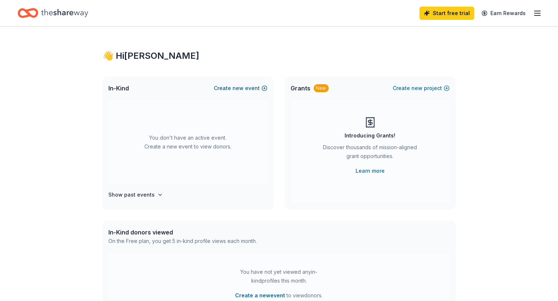
click at [237, 88] on span "new" at bounding box center [238, 88] width 11 height 9
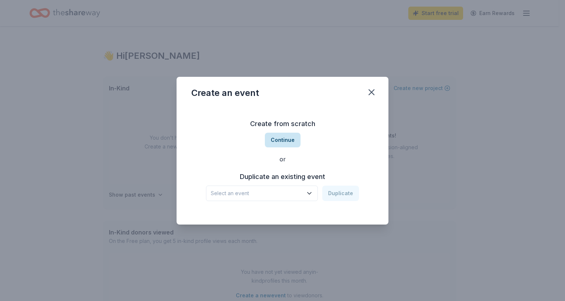
click at [285, 141] on button "Continue" at bounding box center [283, 140] width 36 height 15
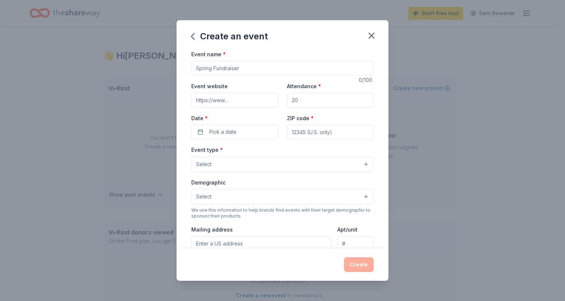
click at [248, 69] on input "Event name *" at bounding box center [282, 68] width 182 height 15
type input "Boys and Girls Clubs of [PERSON_NAME] Gala-[PERSON_NAME] Needs Club Kids-Club K…"
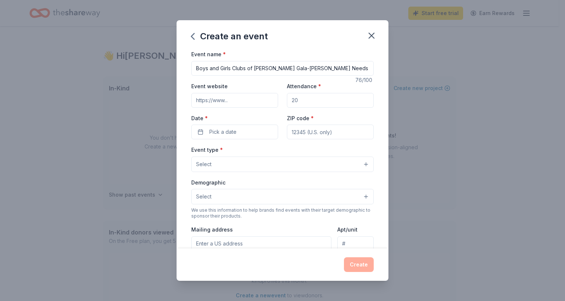
click at [244, 99] on input "Event website" at bounding box center [234, 100] width 87 height 15
type input "[DOMAIN_NAME]"
click at [303, 99] on input "Attendance *" at bounding box center [330, 100] width 87 height 15
type input "300"
click at [258, 133] on button "Pick a date" at bounding box center [234, 132] width 87 height 15
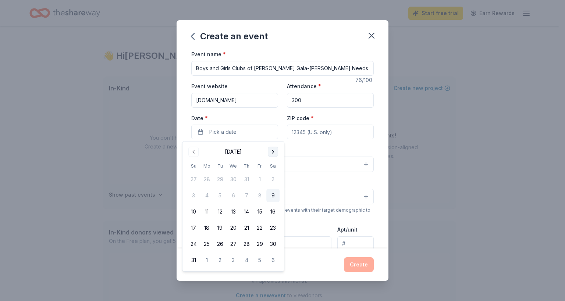
click at [271, 152] on button "Go to next month" at bounding box center [273, 152] width 10 height 10
click at [275, 195] on button "11" at bounding box center [272, 195] width 13 height 13
click at [336, 132] on input "ZIP code *" at bounding box center [330, 132] width 87 height 15
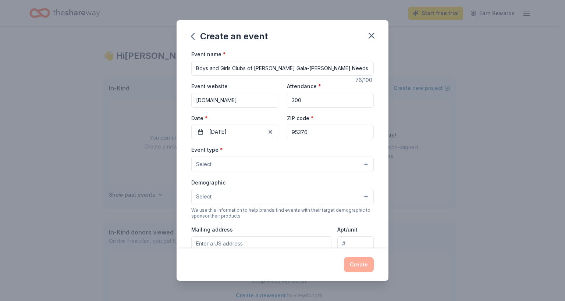
type input "95376"
click at [222, 164] on button "Select" at bounding box center [282, 164] width 182 height 15
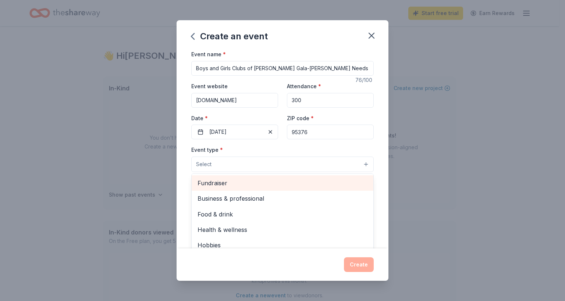
click at [216, 182] on span "Fundraiser" at bounding box center [282, 183] width 170 height 10
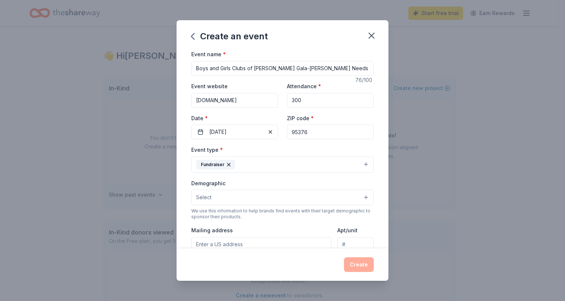
click at [290, 163] on button "Fundraiser" at bounding box center [282, 165] width 182 height 16
click at [360, 197] on button "Select" at bounding box center [282, 197] width 182 height 15
click at [359, 198] on button "Select" at bounding box center [282, 197] width 182 height 15
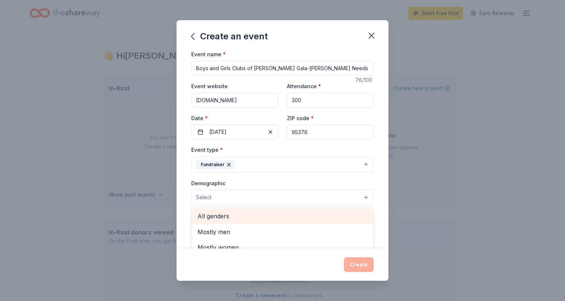
click at [207, 216] on span "All genders" at bounding box center [282, 216] width 170 height 10
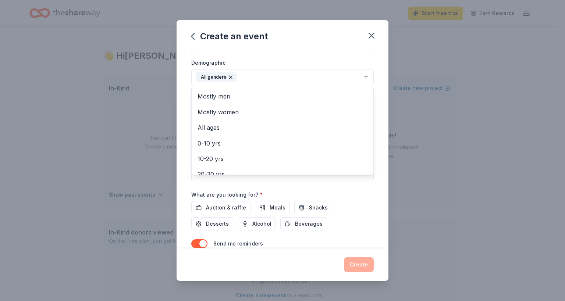
scroll to position [121, 0]
click at [210, 206] on div "Event name * Boys and Girls Clubs of Tracy Gala-Tracy Needs Club Kids-Club Kids…" at bounding box center [282, 99] width 182 height 341
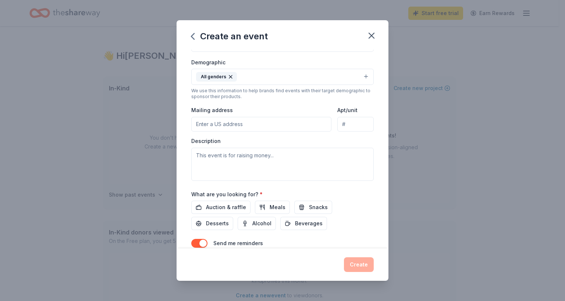
click at [207, 125] on input "Mailing address" at bounding box center [261, 124] width 140 height 15
type input "753 West Lowell Avenue, Tracy, CA, 95376"
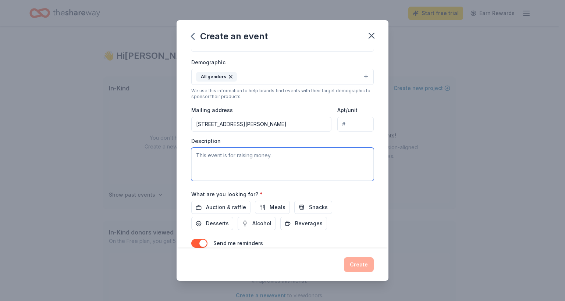
click at [203, 155] on textarea at bounding box center [282, 164] width 182 height 33
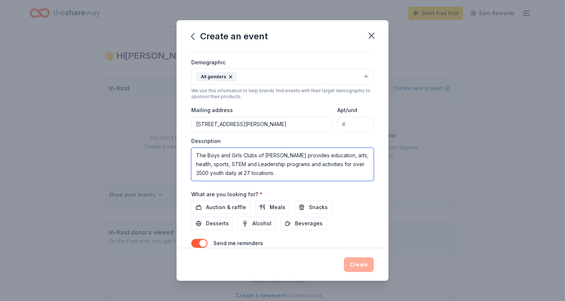
scroll to position [154, 0]
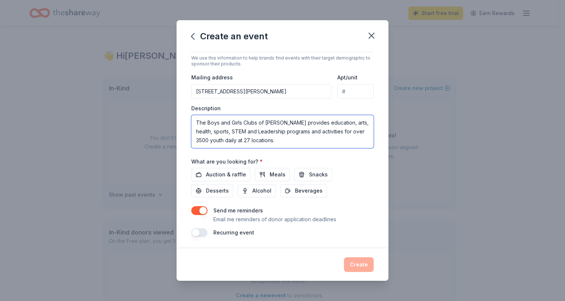
click at [284, 140] on textarea "The Boys and Girls Clubs of Tracy provides education, arts, health, sports, STE…" at bounding box center [282, 131] width 182 height 33
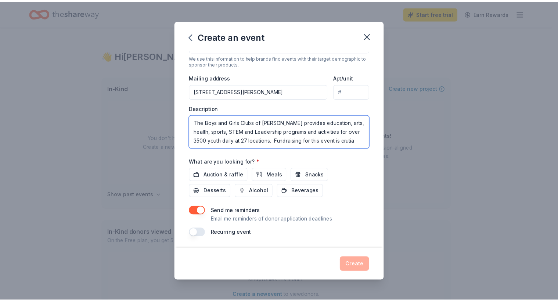
scroll to position [4, 0]
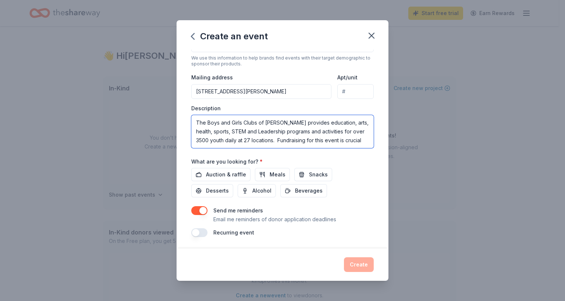
click at [224, 143] on textarea "The Boys and Girls Clubs of Tracy provides education, arts, health, sports, STE…" at bounding box center [282, 131] width 182 height 33
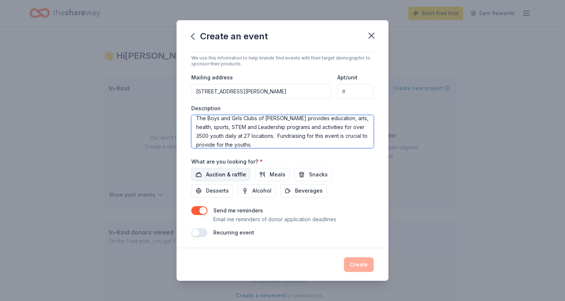
type textarea "The Boys and Girls Clubs of Tracy provides education, arts, health, sports, STE…"
click at [209, 176] on span "Auction & raffle" at bounding box center [226, 174] width 40 height 9
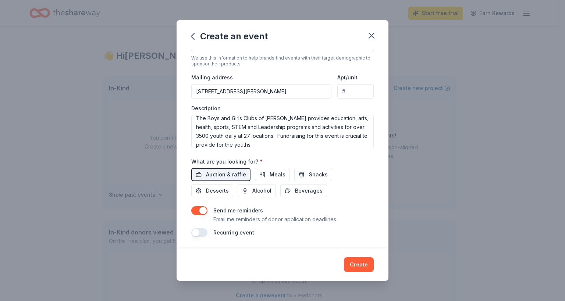
click at [358, 262] on button "Create" at bounding box center [359, 264] width 30 height 15
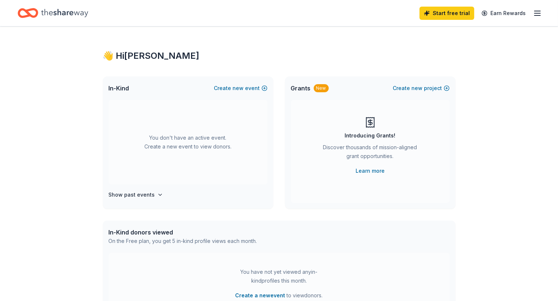
scroll to position [0, 0]
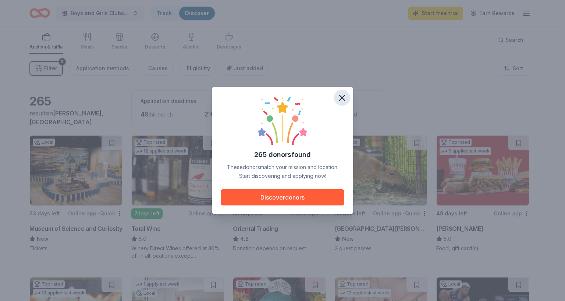
click at [340, 96] on icon "button" at bounding box center [341, 97] width 5 height 5
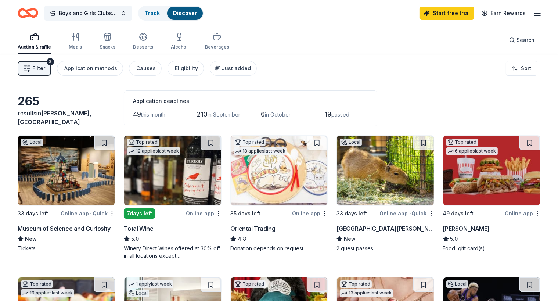
click at [86, 226] on div "Museum of Science and Curiosity" at bounding box center [64, 228] width 93 height 9
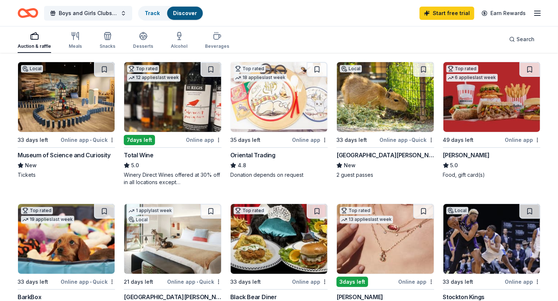
scroll to position [147, 0]
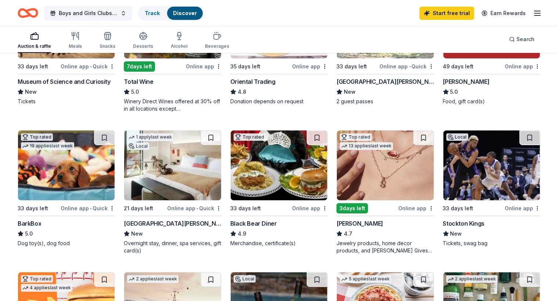
click at [251, 223] on div "Black Bear Diner" at bounding box center [253, 223] width 47 height 9
click at [156, 222] on div "Hotel San Luis Obispo" at bounding box center [172, 223] width 97 height 9
click at [361, 243] on div "Jewelry products, home decor products, and Kendra Gives Back event in-store or …" at bounding box center [385, 247] width 97 height 15
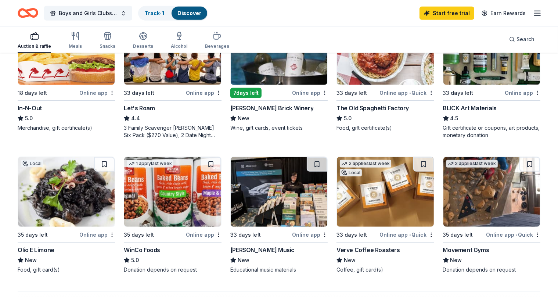
scroll to position [478, 0]
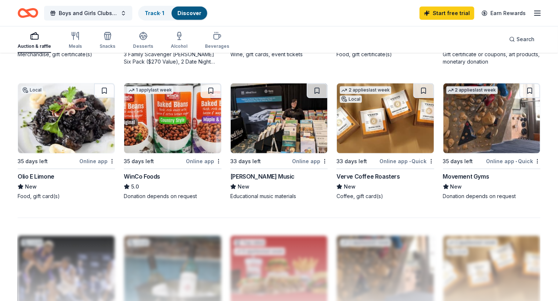
click at [375, 175] on div "Verve Coffee Roasters" at bounding box center [369, 176] width 64 height 9
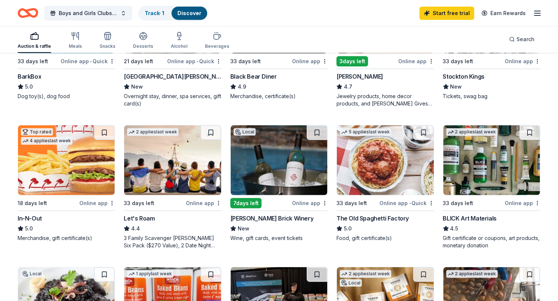
scroll to position [184, 0]
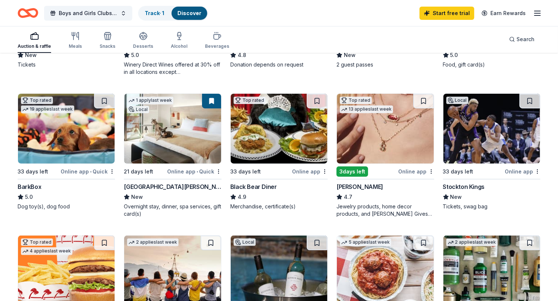
click at [41, 184] on div "BarkBox" at bounding box center [30, 186] width 24 height 9
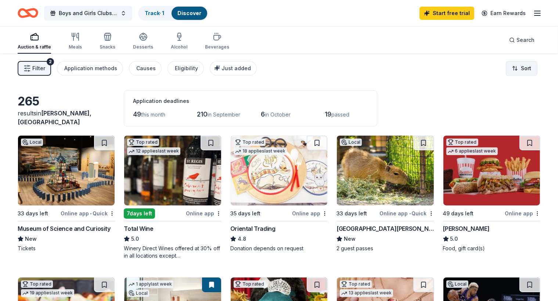
click at [515, 68] on html "Boys and Girls Clubs of Tracy Gala-Tracy Needs Club Kids-Club Kids Need You! Tr…" at bounding box center [279, 150] width 558 height 301
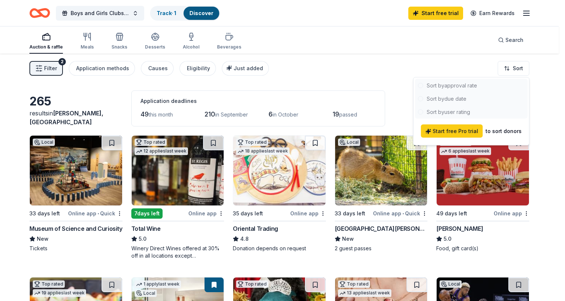
click at [364, 80] on html "Boys and Girls Clubs of Tracy Gala-Tracy Needs Club Kids-Club Kids Need You! Tr…" at bounding box center [282, 150] width 565 height 301
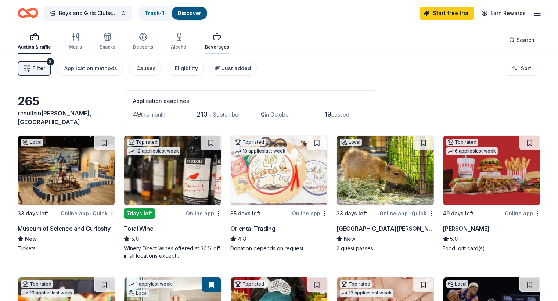
click at [221, 35] on icon "button" at bounding box center [217, 37] width 7 height 5
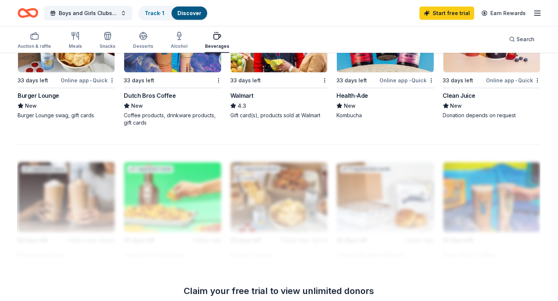
scroll to position [441, 0]
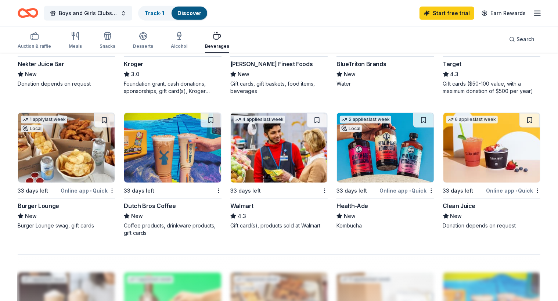
click at [176, 153] on img at bounding box center [172, 148] width 97 height 70
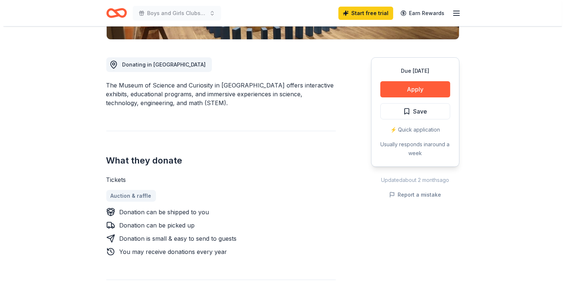
scroll to position [74, 0]
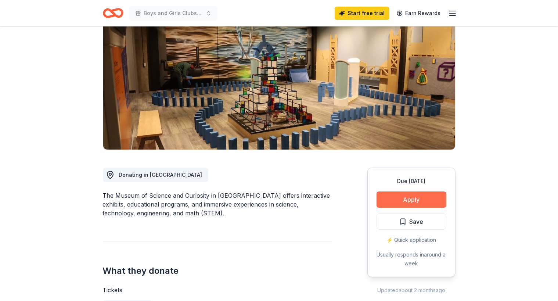
click at [394, 203] on button "Apply" at bounding box center [412, 200] width 70 height 16
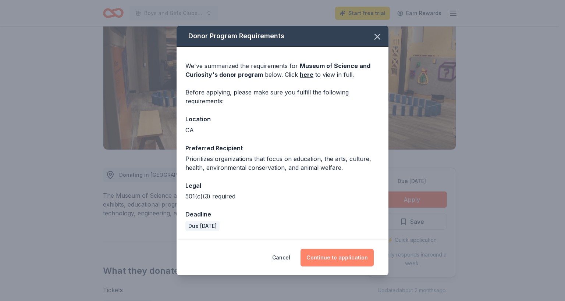
click at [315, 259] on button "Continue to application" at bounding box center [336, 258] width 73 height 18
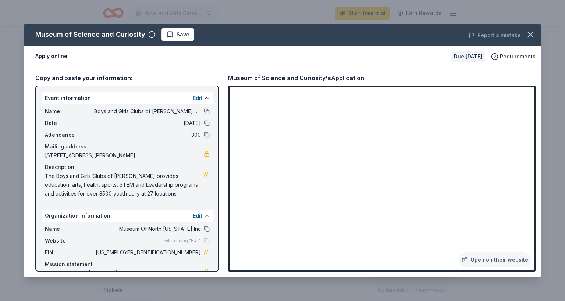
drag, startPoint x: 105, startPoint y: 111, endPoint x: 80, endPoint y: 110, distance: 24.3
click at [80, 110] on span "Name" at bounding box center [69, 111] width 49 height 9
click at [204, 111] on button at bounding box center [207, 111] width 6 height 6
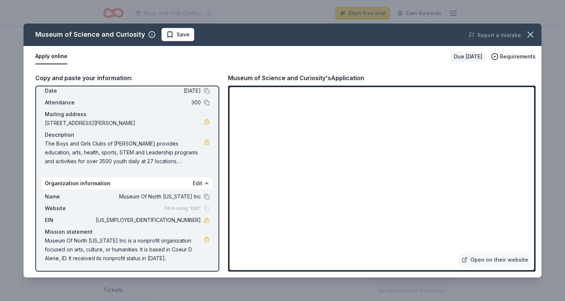
click at [193, 183] on button "Edit" at bounding box center [198, 183] width 10 height 9
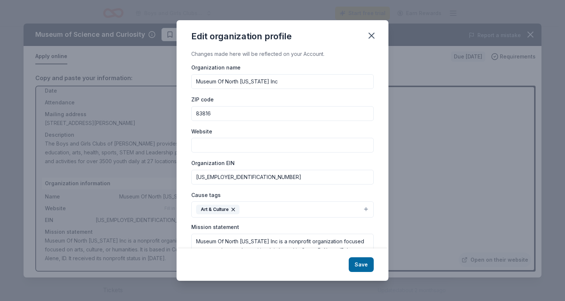
click at [273, 81] on input "Museum Of North Idaho Inc" at bounding box center [282, 81] width 182 height 15
type input "M"
type input "Boys and Girls Clubs of Tracy"
click at [228, 113] on input "83816" at bounding box center [282, 113] width 182 height 15
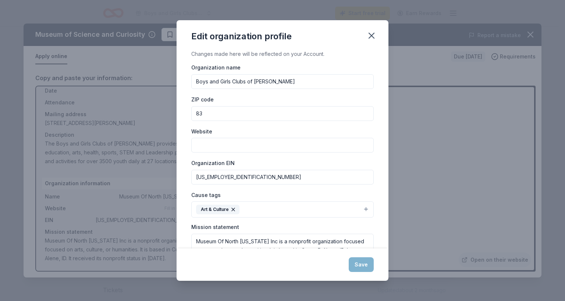
type input "8"
type input "95376"
click at [214, 148] on input "Website" at bounding box center [282, 145] width 182 height 15
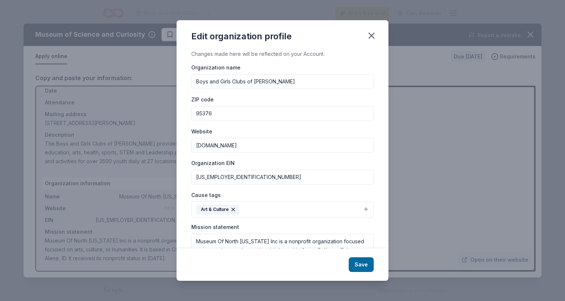
type input "www.bgctracy.org"
click at [232, 177] on input "23-7161777" at bounding box center [282, 177] width 182 height 15
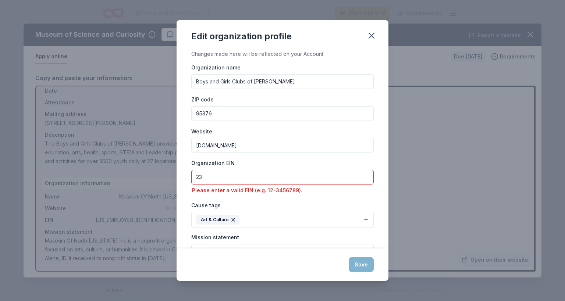
type input "2"
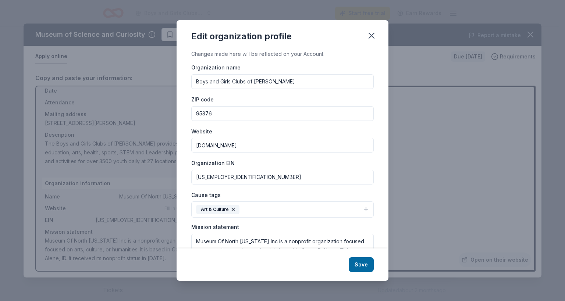
type input "68-0028682"
click at [232, 208] on icon "button" at bounding box center [233, 210] width 6 height 6
click at [358, 210] on button "Select" at bounding box center [282, 208] width 182 height 15
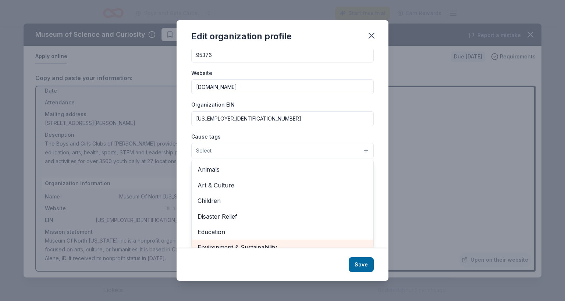
scroll to position [37, 0]
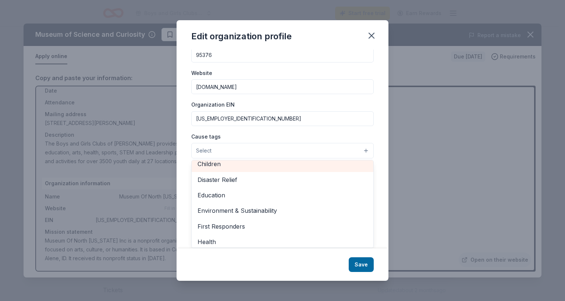
click at [221, 165] on span "Children" at bounding box center [282, 164] width 170 height 10
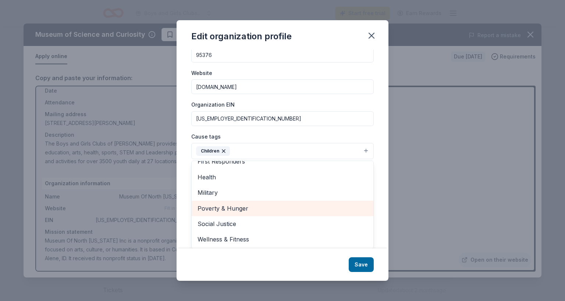
scroll to position [13, 0]
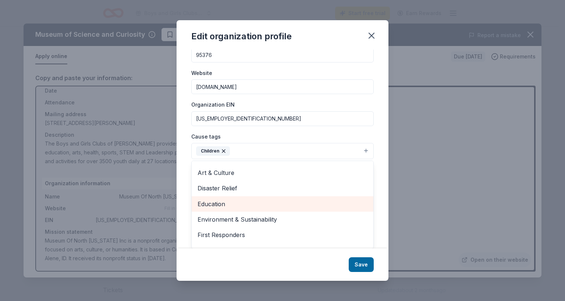
click at [200, 201] on span "Education" at bounding box center [282, 204] width 170 height 10
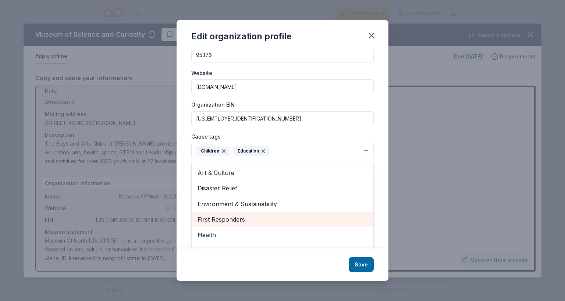
scroll to position [50, 0]
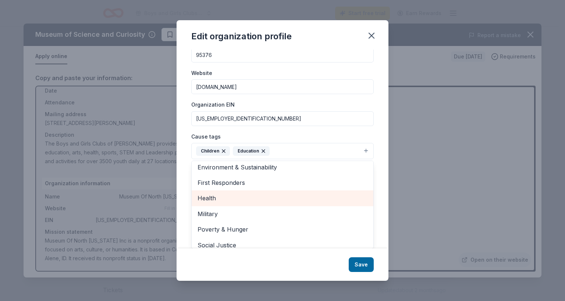
click at [207, 196] on span "Health" at bounding box center [282, 198] width 170 height 10
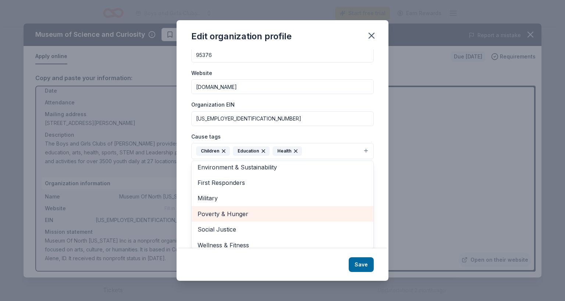
scroll to position [56, 0]
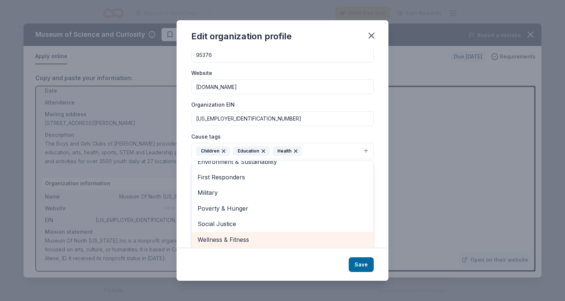
click at [208, 239] on span "Wellness & Fitness" at bounding box center [282, 240] width 170 height 10
click at [208, 213] on span "Poverty & Hunger" at bounding box center [282, 209] width 170 height 10
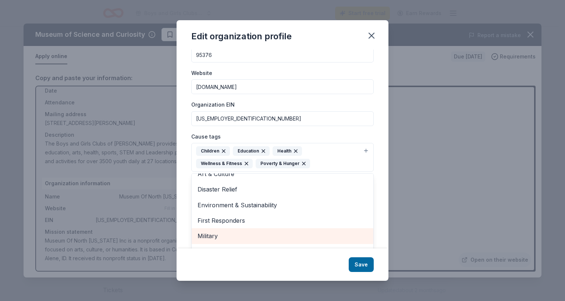
scroll to position [24, 0]
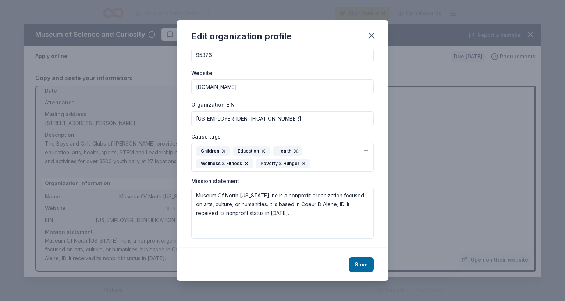
click at [303, 161] on icon "button" at bounding box center [304, 164] width 6 height 6
click at [303, 161] on div "Children Education Health Wellness & Fitness Poverty & Hunger" at bounding box center [278, 157] width 164 height 22
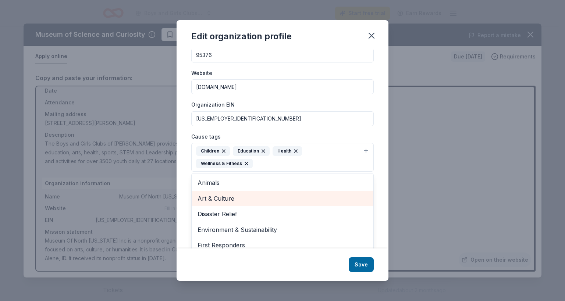
click at [278, 197] on span "Art & Culture" at bounding box center [282, 199] width 170 height 10
click at [278, 209] on span "Disaster Relief" at bounding box center [282, 214] width 170 height 10
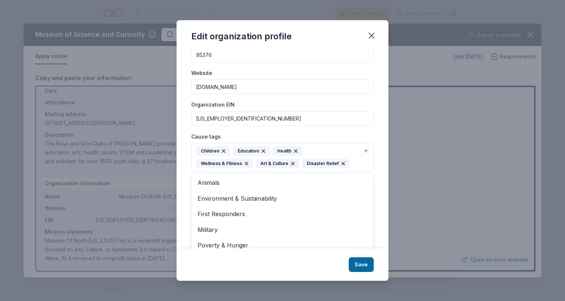
click at [344, 163] on icon "button" at bounding box center [342, 163] width 3 height 3
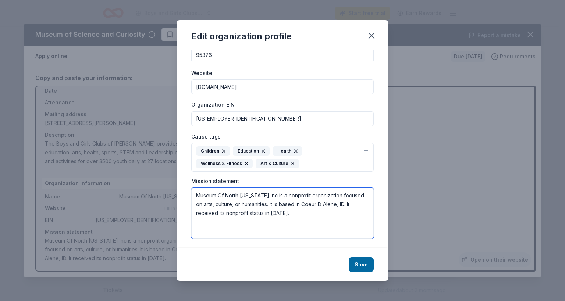
click at [290, 211] on textarea "Museum Of North Idaho Inc is a nonprofit organization focused on arts, culture,…" at bounding box center [282, 213] width 182 height 51
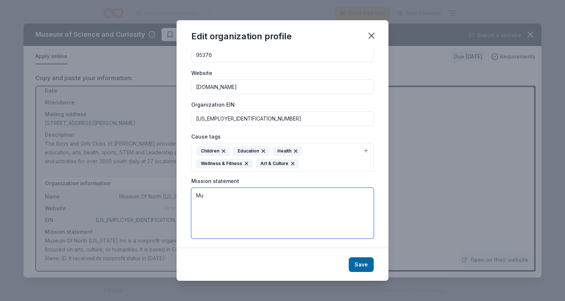
type textarea "M"
paste textarea "The Boys & Girls Club of Tracy's mission is to empower young people to reach th…"
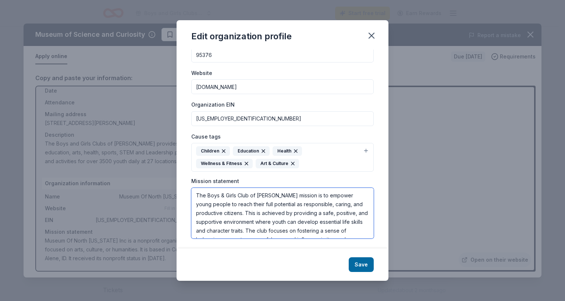
scroll to position [18, 0]
type textarea "The Boys & Girls Club of Tracy's mission is to empower young people to reach th…"
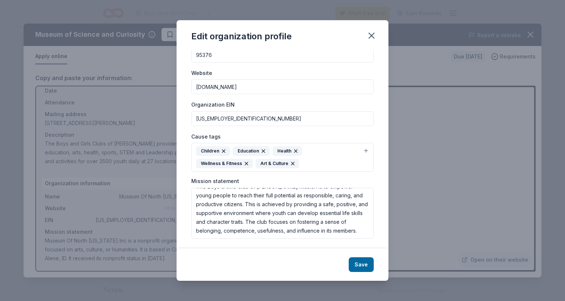
click at [357, 265] on button "Save" at bounding box center [360, 264] width 25 height 15
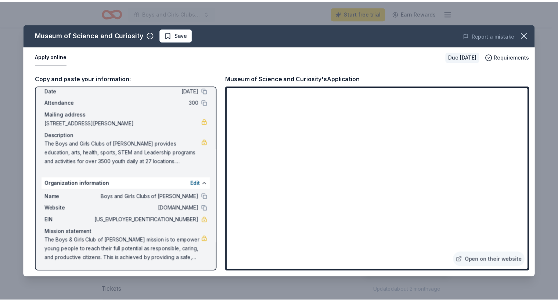
scroll to position [0, 0]
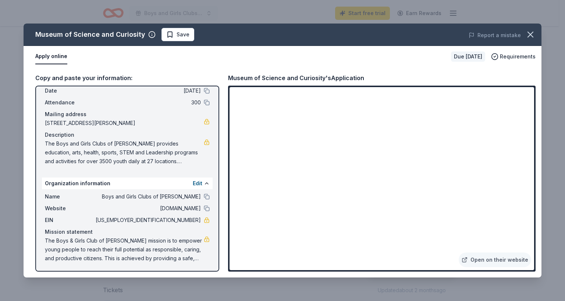
drag, startPoint x: 200, startPoint y: 207, endPoint x: 183, endPoint y: 208, distance: 17.0
click at [183, 208] on span "www.bgctracy.org" at bounding box center [147, 208] width 107 height 9
click at [182, 208] on span "www.bgctracy.org" at bounding box center [147, 208] width 107 height 9
drag, startPoint x: 151, startPoint y: 207, endPoint x: 187, endPoint y: 208, distance: 35.3
click at [187, 208] on span "www.bgctracy.org" at bounding box center [147, 208] width 107 height 9
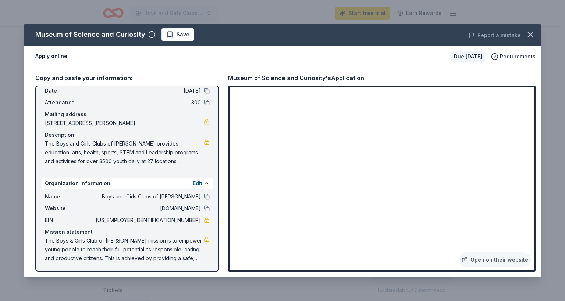
click at [187, 208] on span "www.bgctracy.org" at bounding box center [147, 208] width 107 height 9
drag, startPoint x: 185, startPoint y: 207, endPoint x: 121, endPoint y: 218, distance: 65.8
click at [118, 218] on span "68-0028682" at bounding box center [147, 220] width 107 height 9
click at [531, 34] on icon "button" at bounding box center [530, 34] width 10 height 10
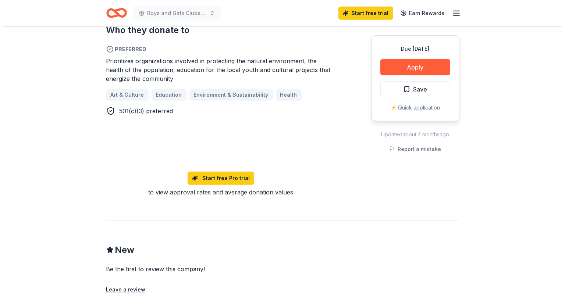
scroll to position [221, 0]
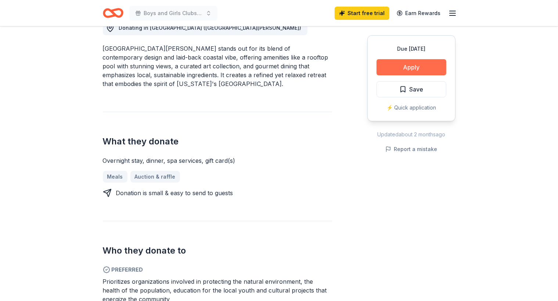
click at [390, 68] on button "Apply" at bounding box center [412, 67] width 70 height 16
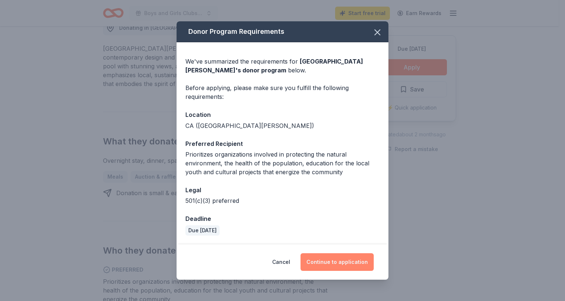
click at [317, 261] on button "Continue to application" at bounding box center [336, 262] width 73 height 18
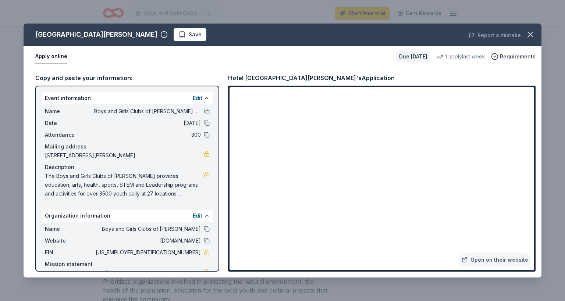
scroll to position [32, 0]
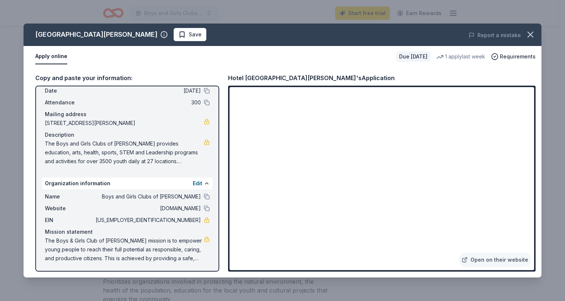
click at [46, 141] on span "The Boys and Girls Clubs of [PERSON_NAME] provides education, arts, health, spo…" at bounding box center [124, 152] width 159 height 26
click at [47, 142] on span "The Boys and Girls Clubs of [PERSON_NAME] provides education, arts, health, spo…" at bounding box center [124, 152] width 159 height 26
click at [146, 154] on span "The Boys and Girls Clubs of [PERSON_NAME] provides education, arts, health, spo…" at bounding box center [124, 152] width 159 height 26
click at [190, 148] on span "The Boys and Girls Clubs of [PERSON_NAME] provides education, arts, health, spo…" at bounding box center [124, 152] width 159 height 26
click at [178, 39] on span "Save" at bounding box center [189, 34] width 23 height 9
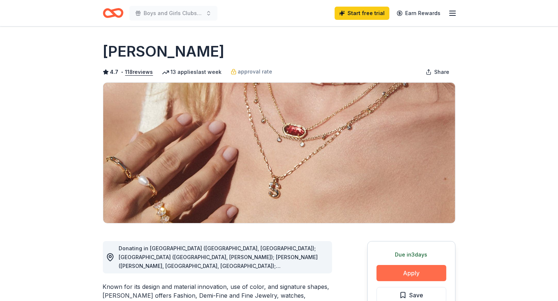
click at [405, 276] on button "Apply" at bounding box center [412, 273] width 70 height 16
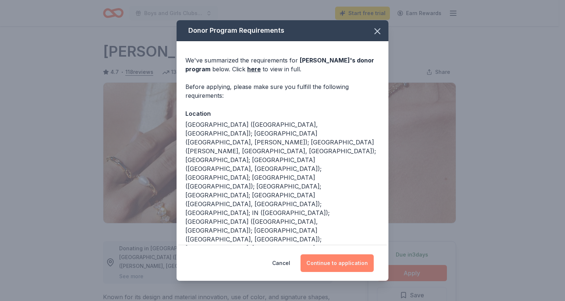
click at [344, 265] on button "Continue to application" at bounding box center [336, 263] width 73 height 18
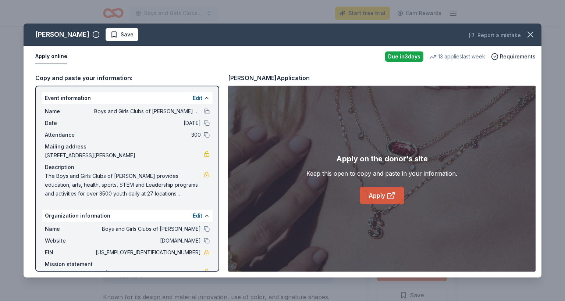
click at [380, 196] on link "Apply" at bounding box center [381, 196] width 44 height 18
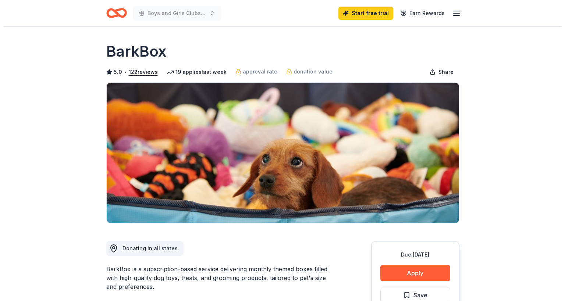
scroll to position [37, 0]
